Goal: Navigation & Orientation: Find specific page/section

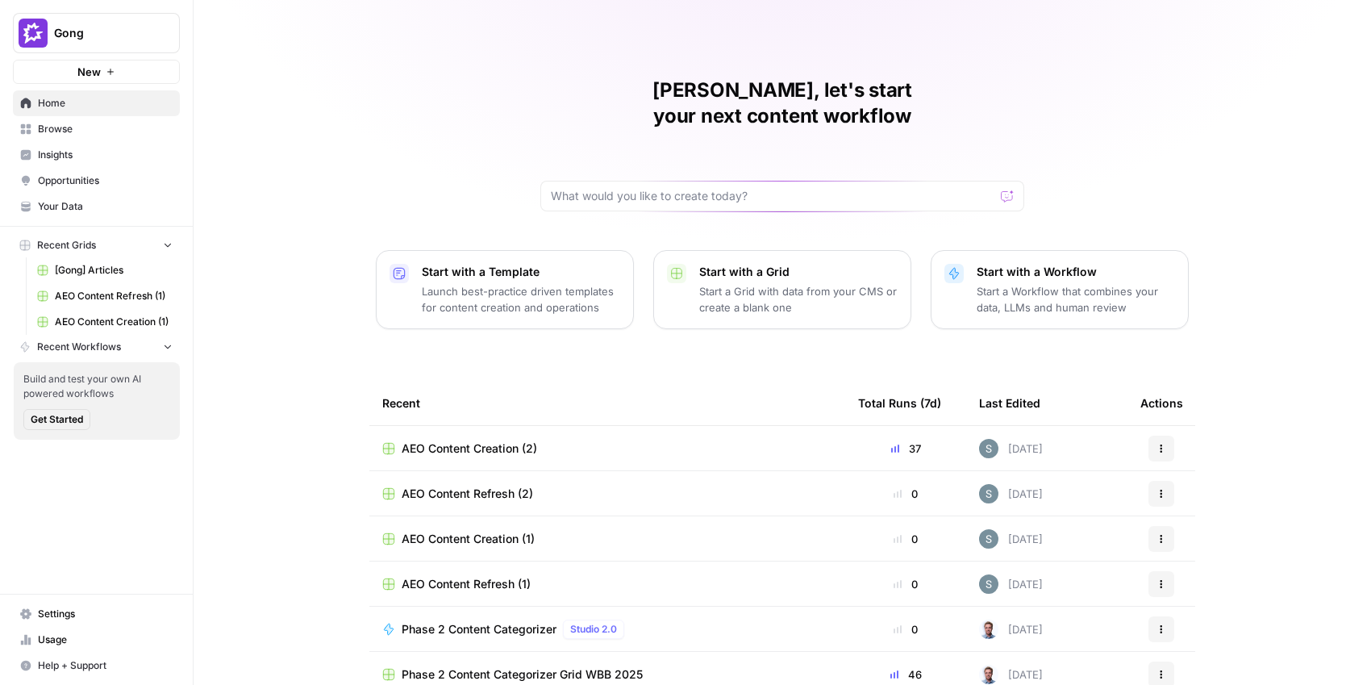
click at [66, 178] on span "Opportunities" at bounding box center [105, 180] width 135 height 15
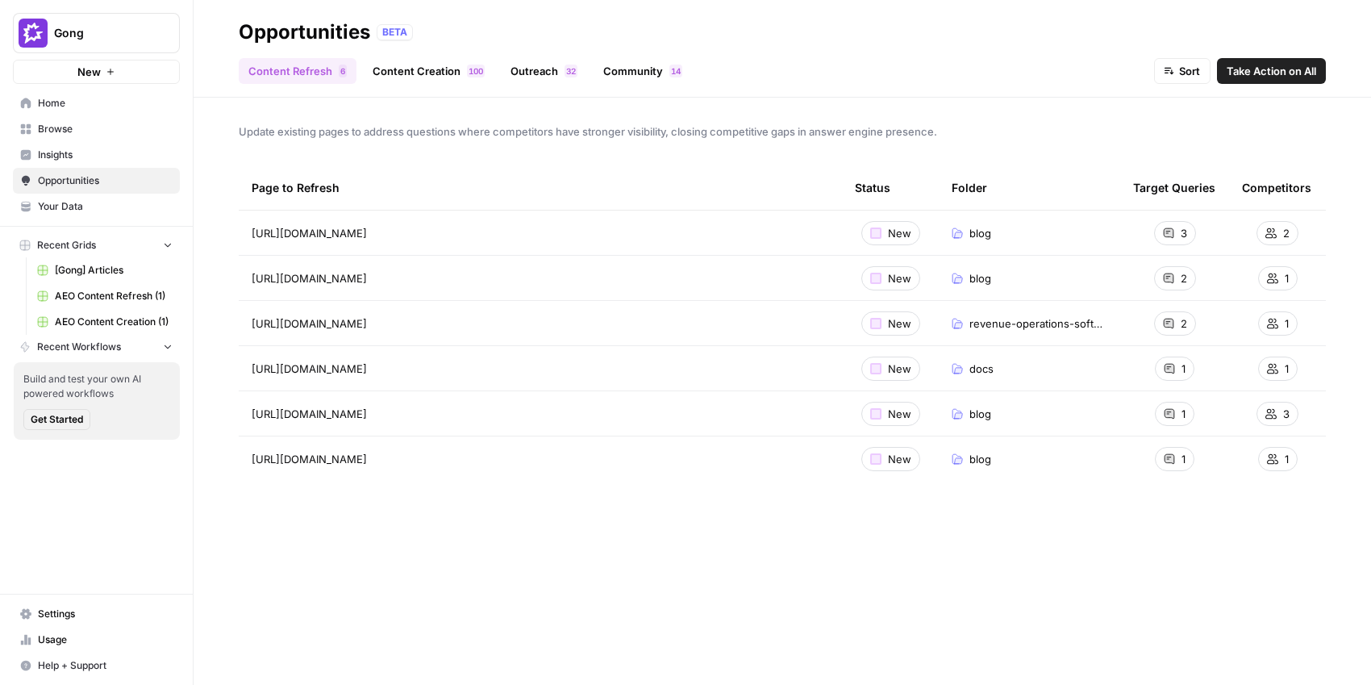
click at [397, 66] on link "Content Creation 0 0 1" at bounding box center [428, 71] width 131 height 26
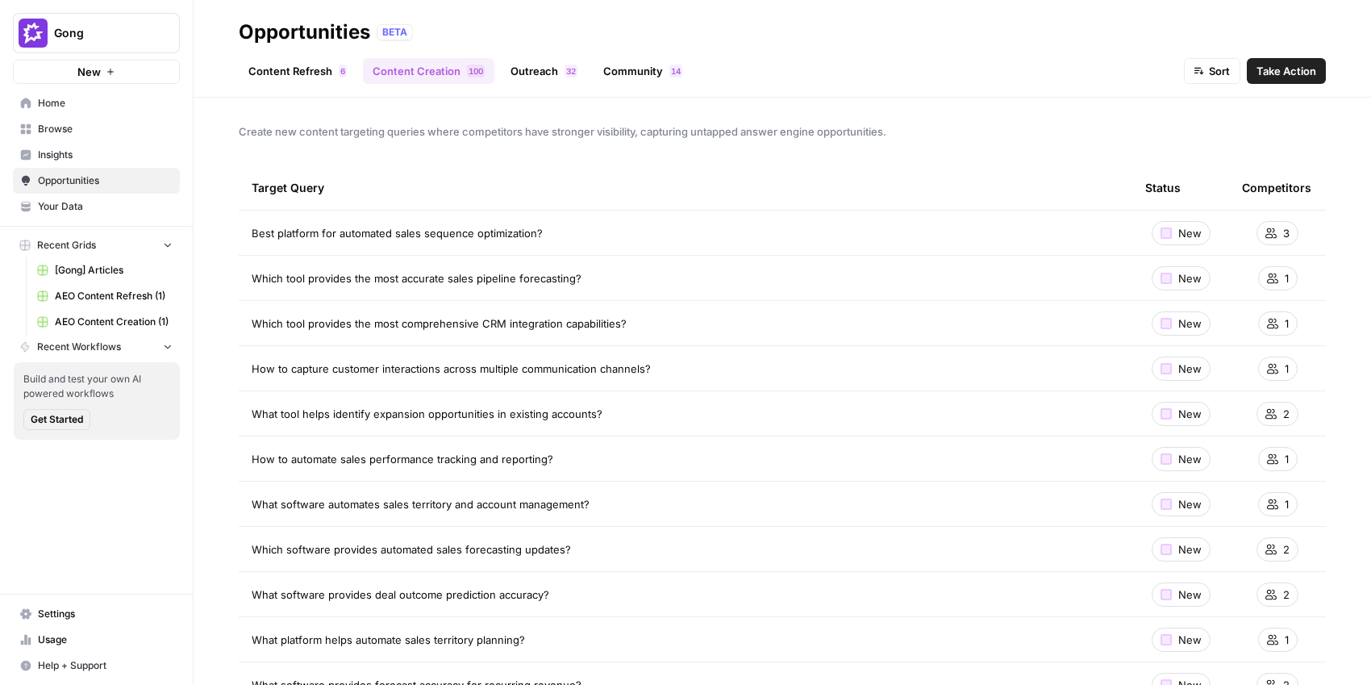
click at [227, 235] on div "Create new content targeting queries where competitors have stronger visibility…" at bounding box center [783, 391] width 1178 height 587
click at [215, 239] on div "Create new content targeting queries where competitors have stronger visibility…" at bounding box center [783, 391] width 1178 height 587
click at [209, 296] on div "Create new content targeting queries where competitors have stronger visibility…" at bounding box center [783, 391] width 1178 height 587
click at [219, 222] on div "Create new content targeting queries where competitors have stronger visibility…" at bounding box center [783, 391] width 1178 height 587
click at [334, 222] on td "Best platform for automated sales sequence optimization?" at bounding box center [686, 233] width 894 height 44
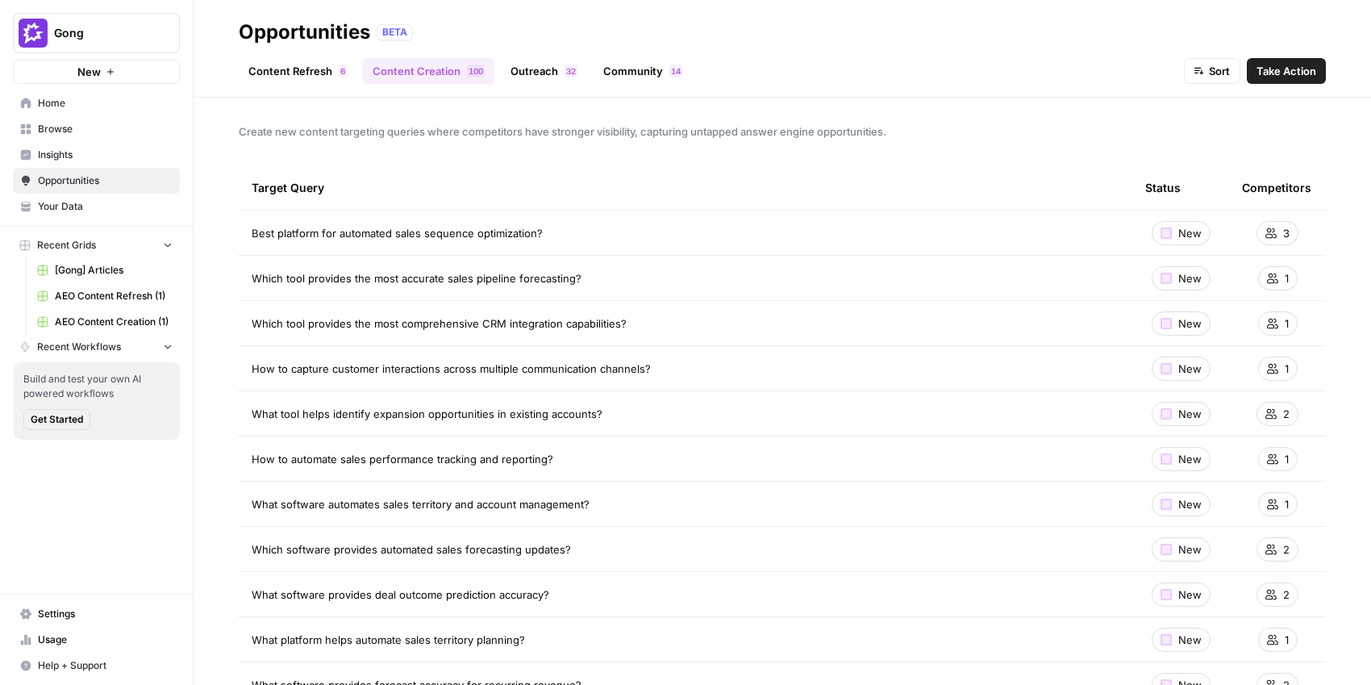
click at [328, 238] on span "Best platform for automated sales sequence optimization?" at bounding box center [397, 233] width 291 height 16
click at [360, 229] on span "Best platform for automated sales sequence optimization?" at bounding box center [397, 233] width 291 height 16
click at [299, 68] on link "Content Refresh 6" at bounding box center [298, 71] width 118 height 26
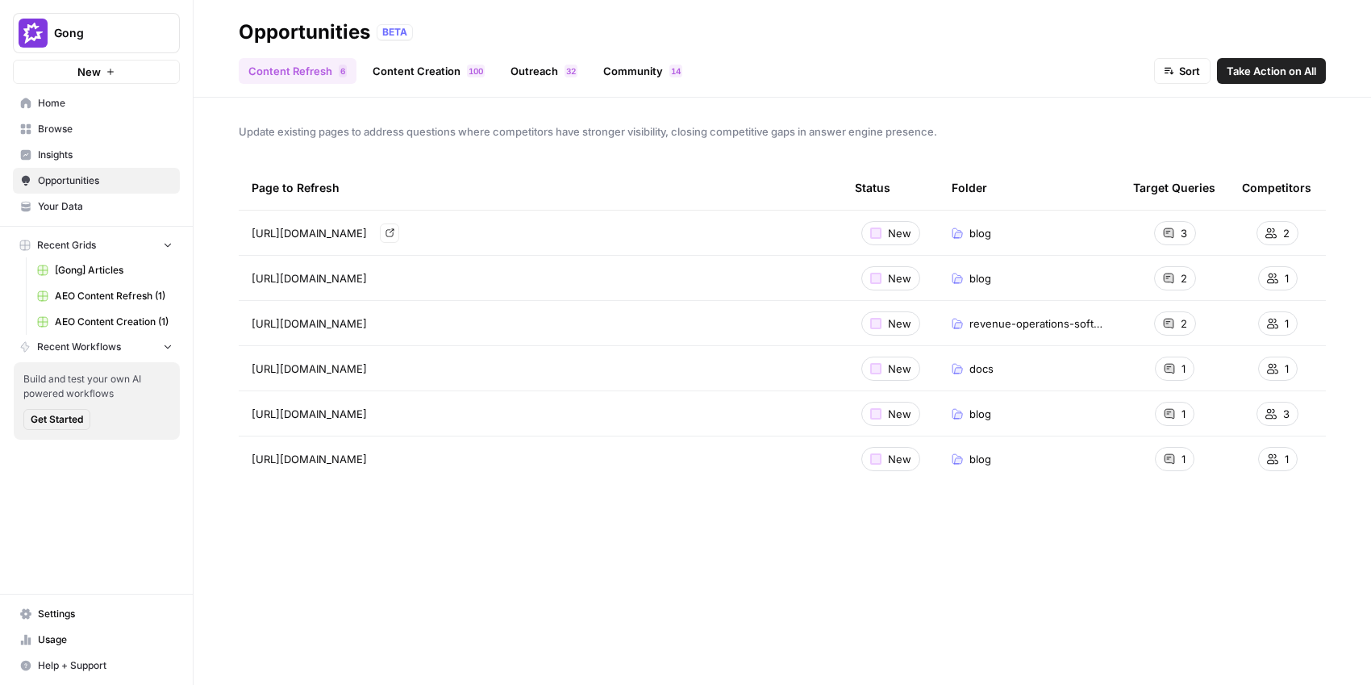
click at [367, 227] on span "[URL][DOMAIN_NAME]" at bounding box center [309, 233] width 115 height 16
click at [435, 74] on link "Content Creation 0 0 1" at bounding box center [428, 71] width 131 height 26
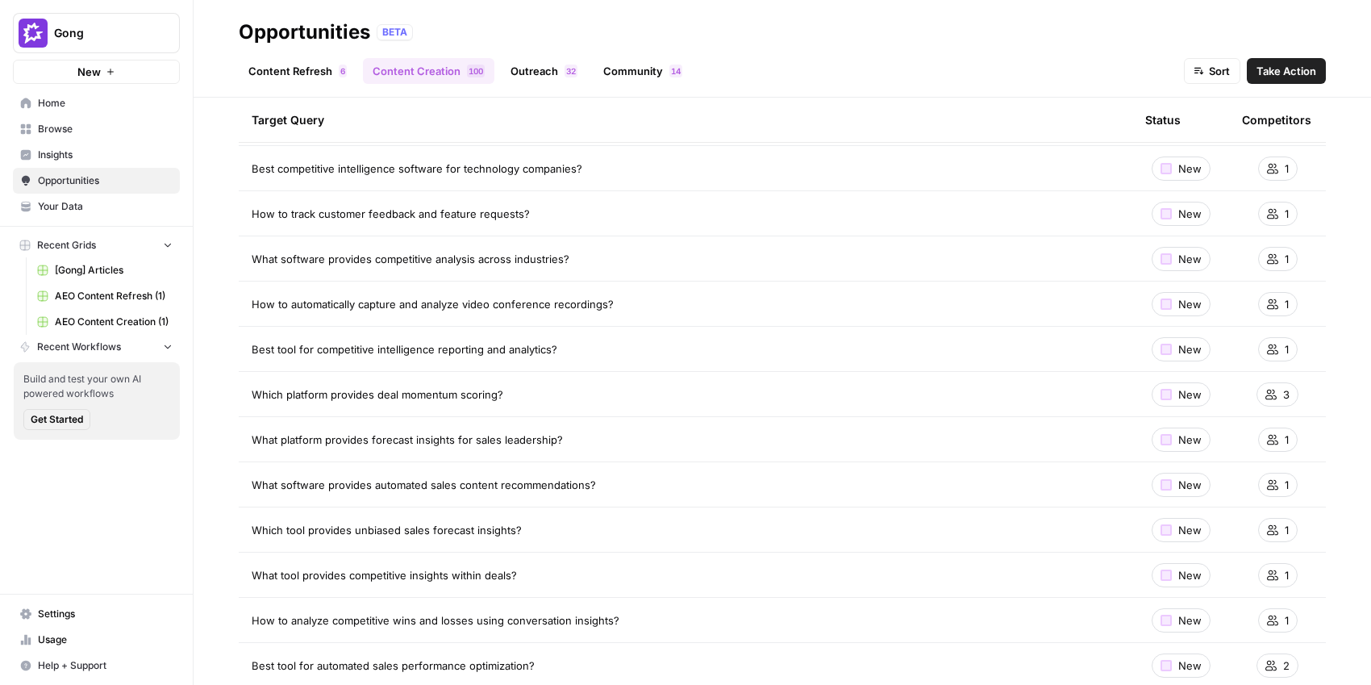
scroll to position [4069, 0]
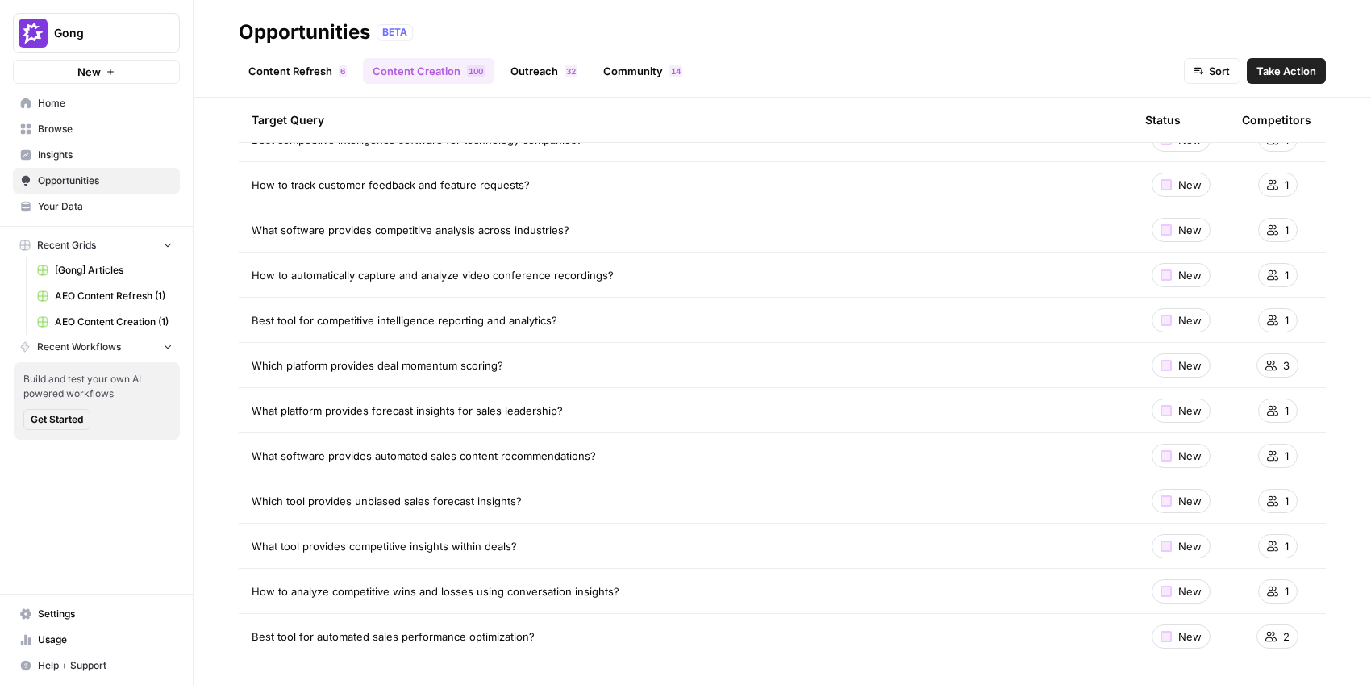
click at [1268, 72] on span "Take Action" at bounding box center [1287, 71] width 60 height 16
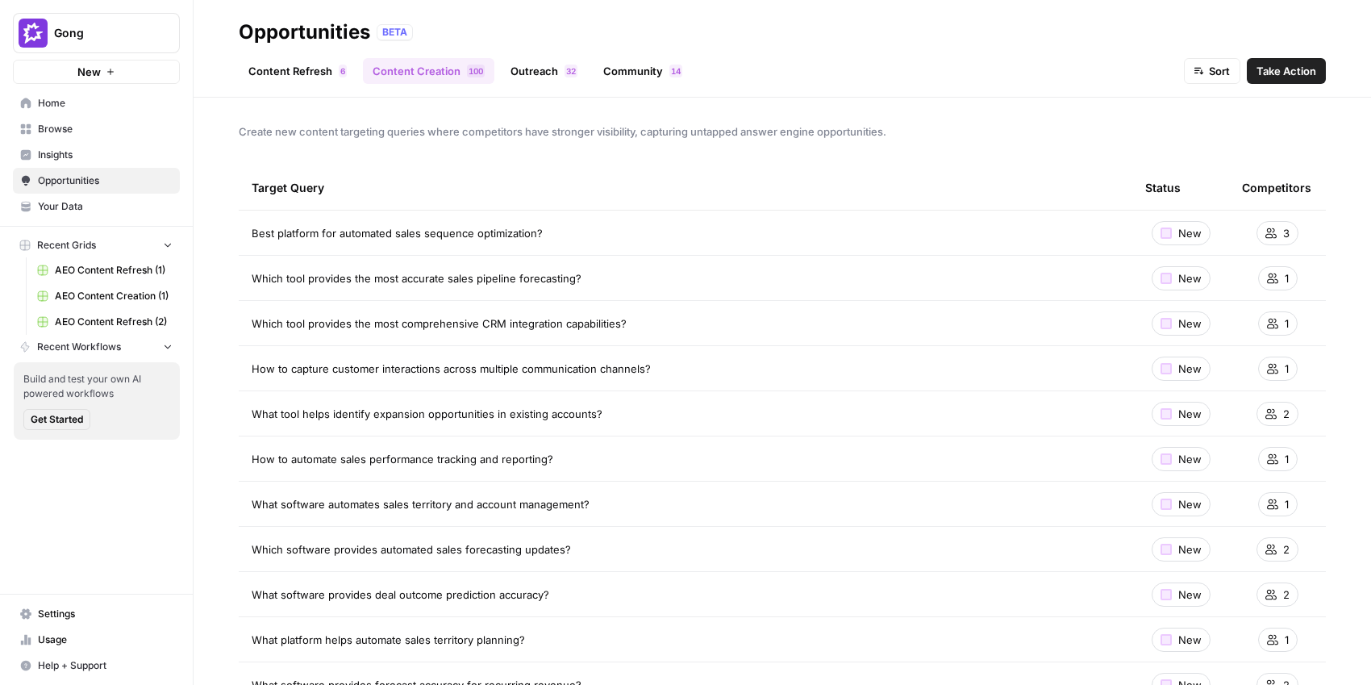
click at [523, 75] on link "Outreach 2 3" at bounding box center [544, 71] width 86 height 26
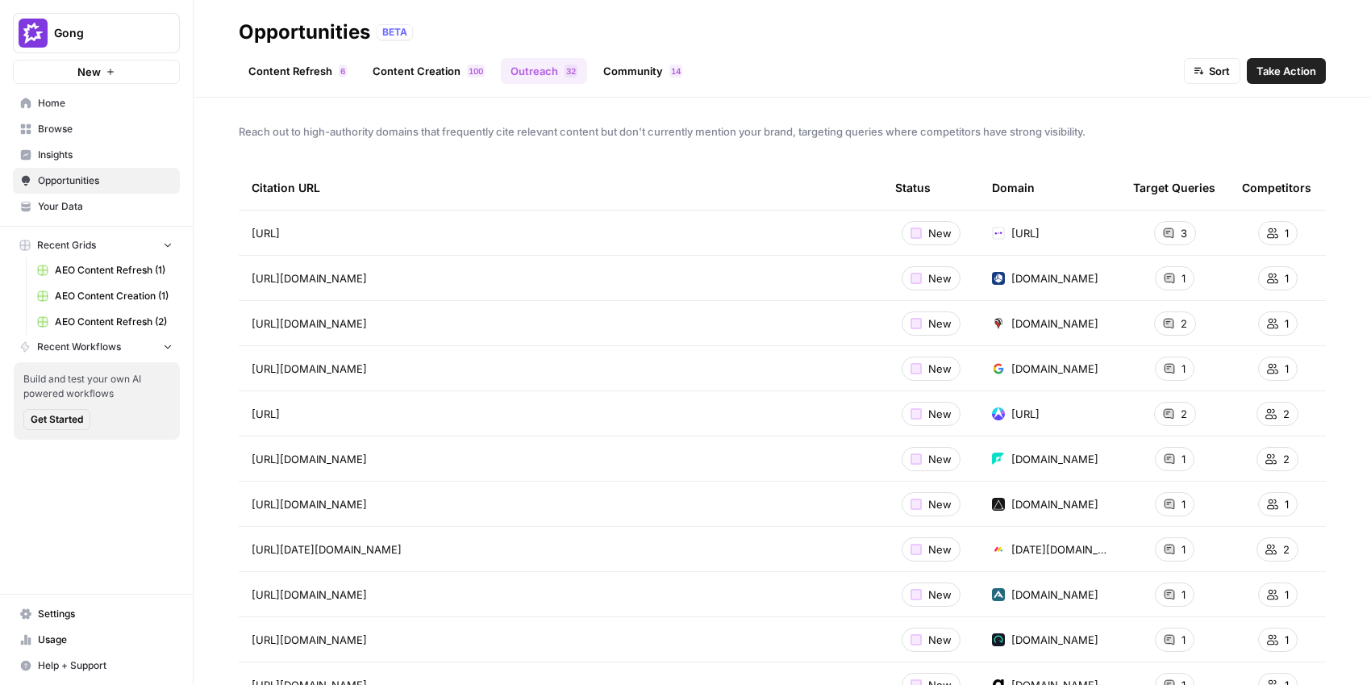
click at [609, 62] on link "Community 4 1" at bounding box center [643, 71] width 98 height 26
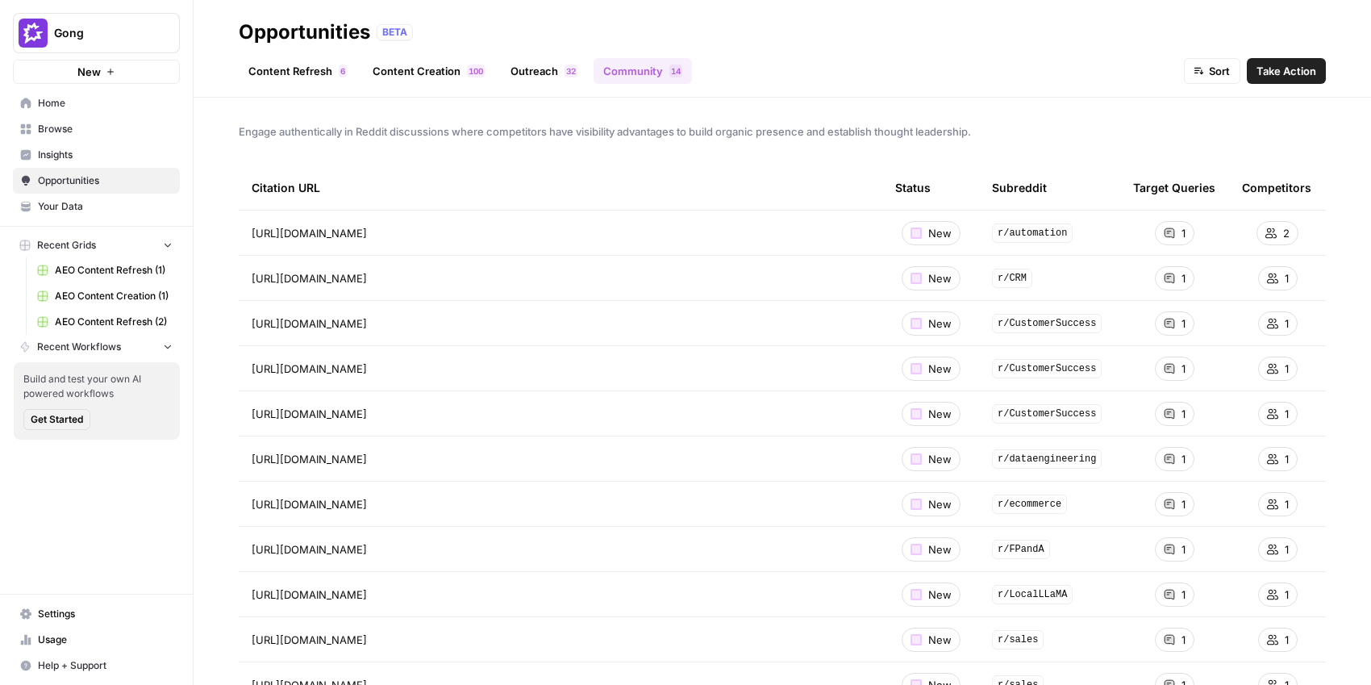
click at [112, 111] on link "Home" at bounding box center [96, 103] width 167 height 26
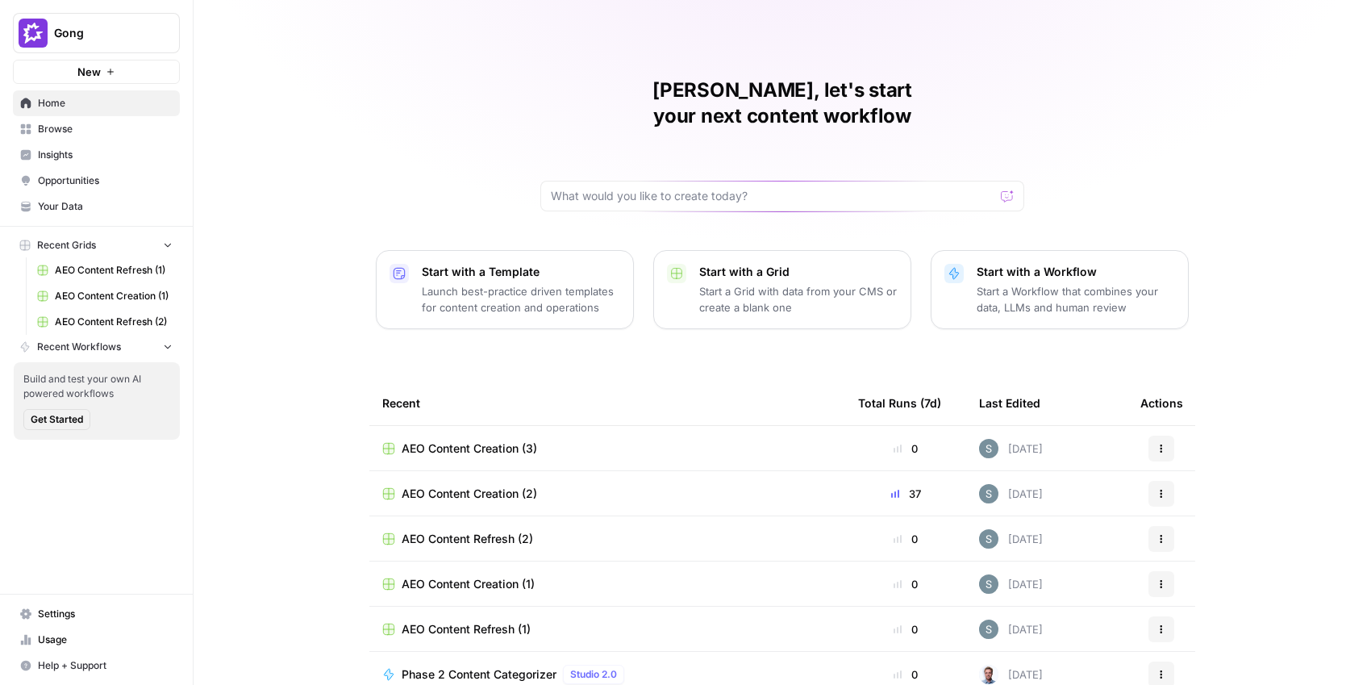
click at [110, 140] on link "Browse" at bounding box center [96, 129] width 167 height 26
